Goal: Information Seeking & Learning: Learn about a topic

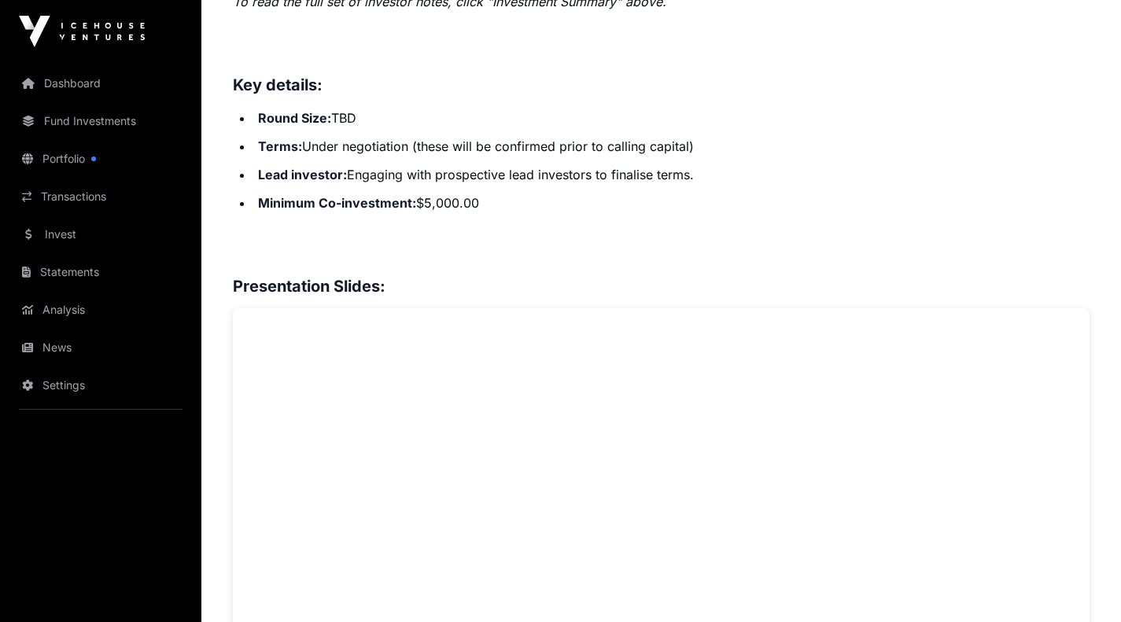
scroll to position [879, 0]
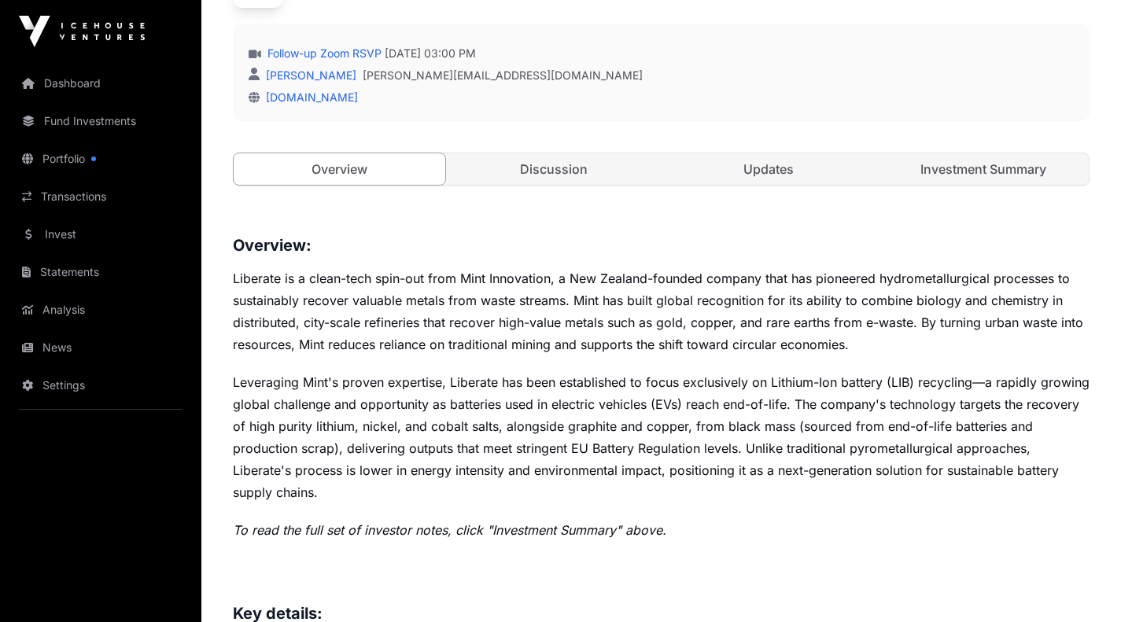
scroll to position [448, 0]
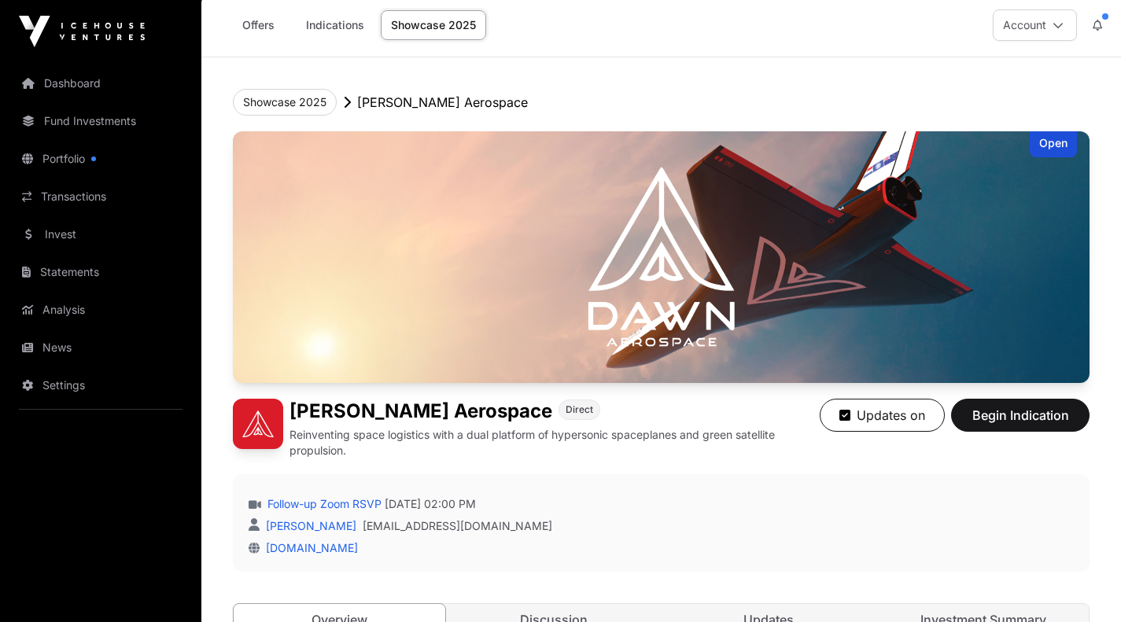
scroll to position [8, 0]
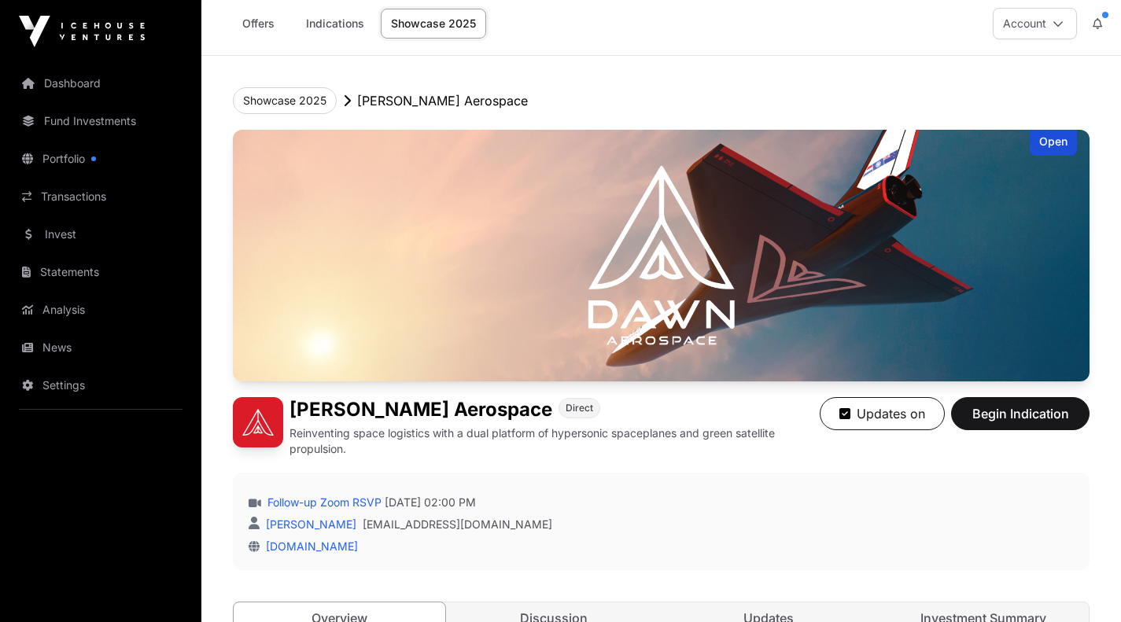
click at [618, 14] on div "Offers Indications Showcase 2025 Account" at bounding box center [661, 23] width 901 height 63
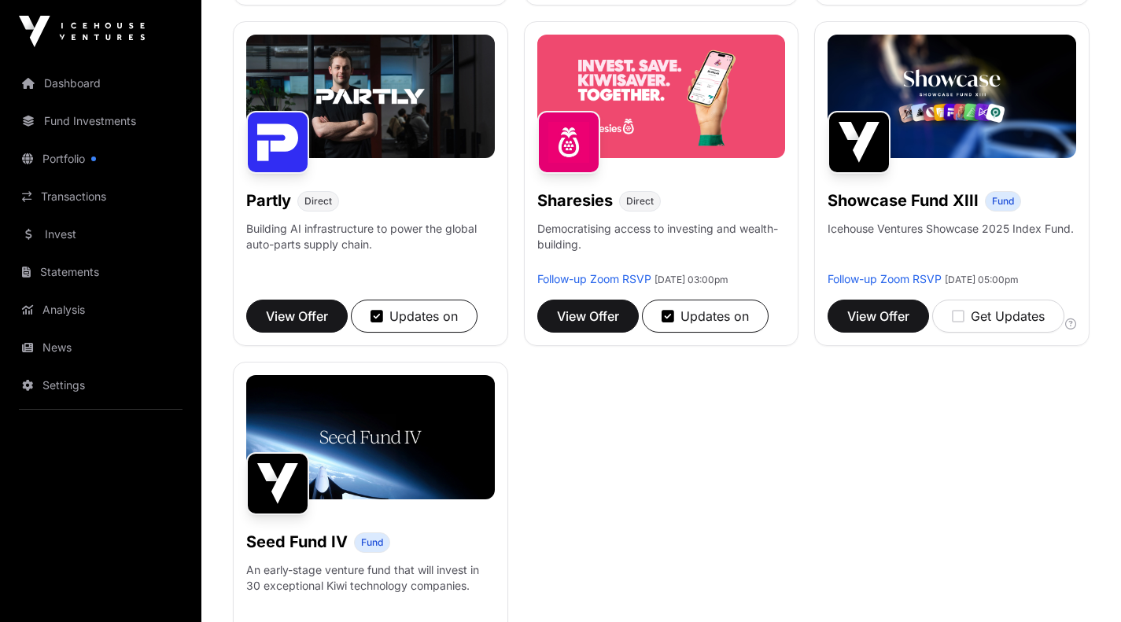
scroll to position [925, 0]
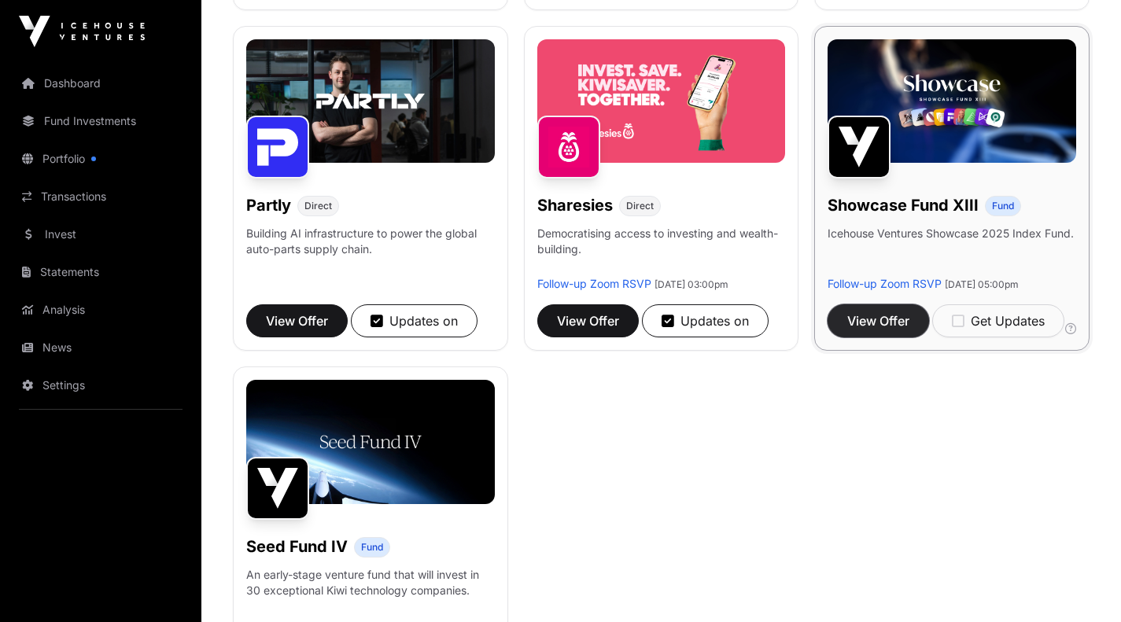
click at [876, 330] on span "View Offer" at bounding box center [878, 321] width 62 height 19
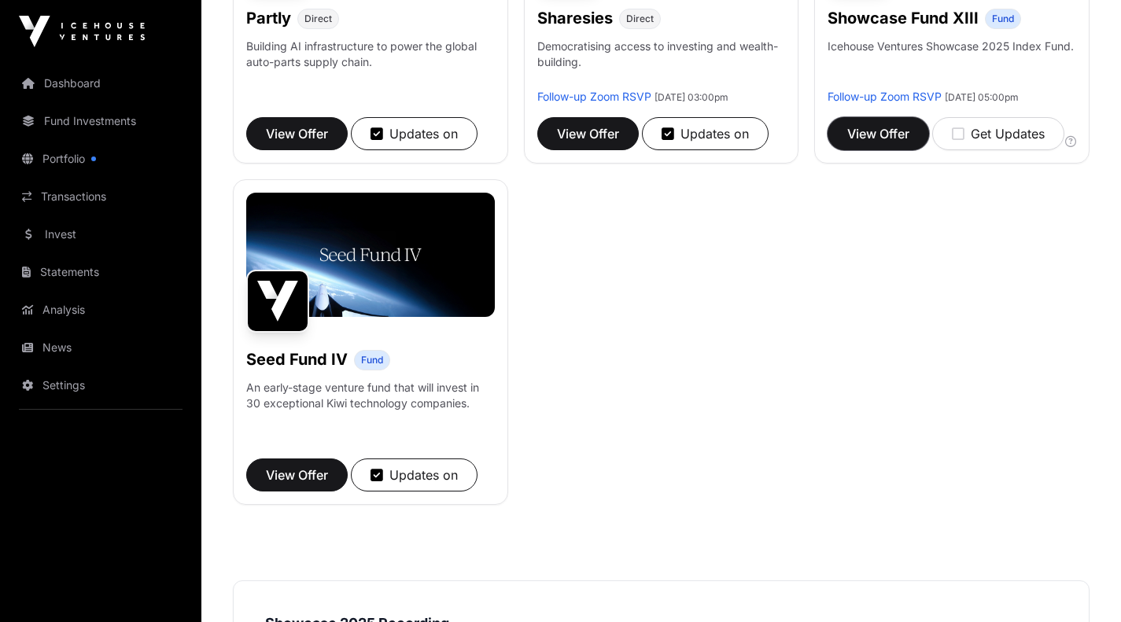
scroll to position [1113, 0]
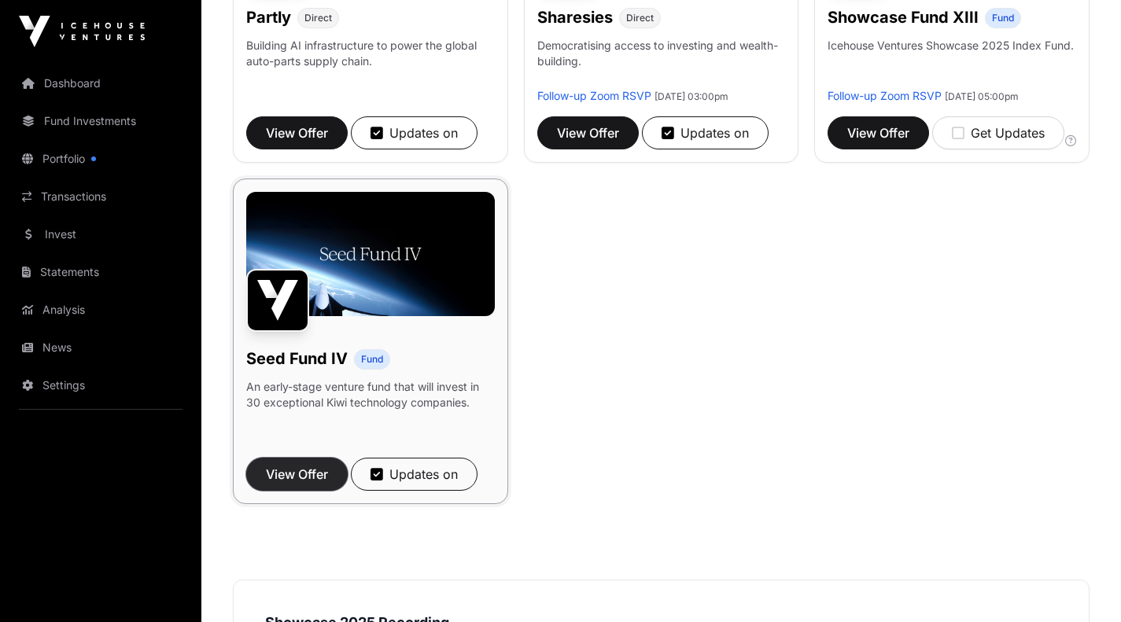
click at [325, 484] on span "View Offer" at bounding box center [297, 474] width 62 height 19
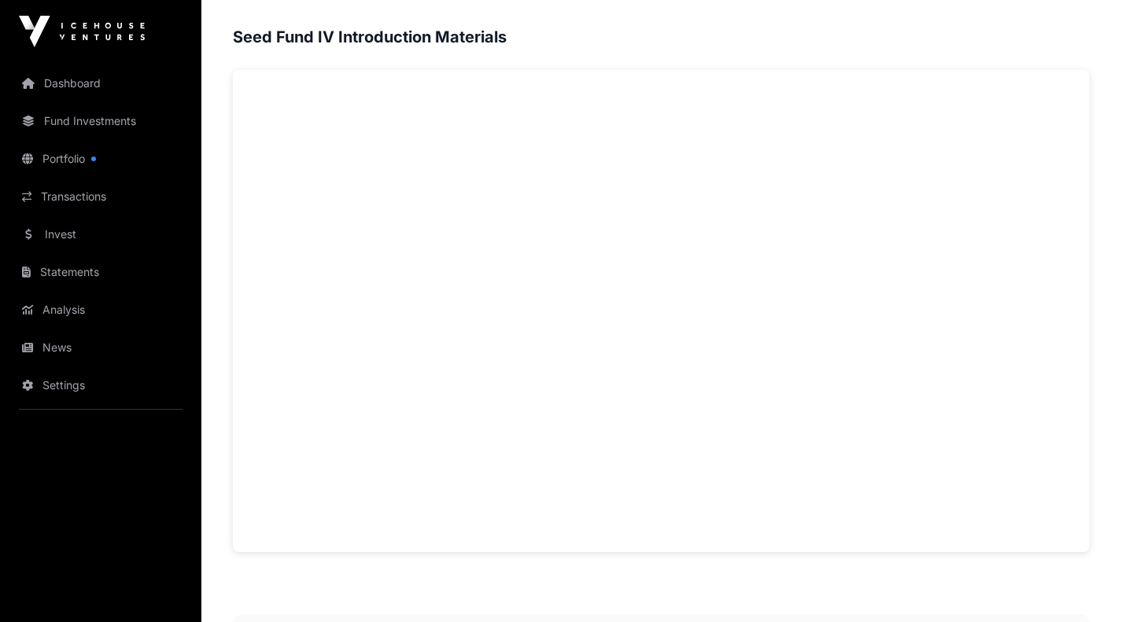
scroll to position [1049, 0]
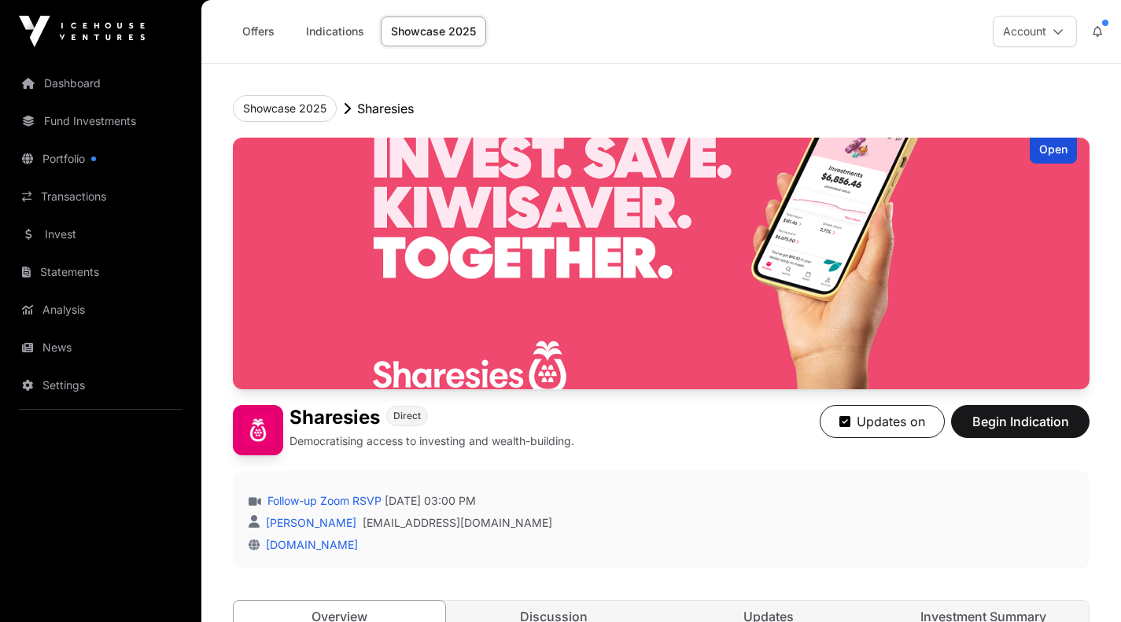
scroll to position [879, 0]
